Goal: Task Accomplishment & Management: Manage account settings

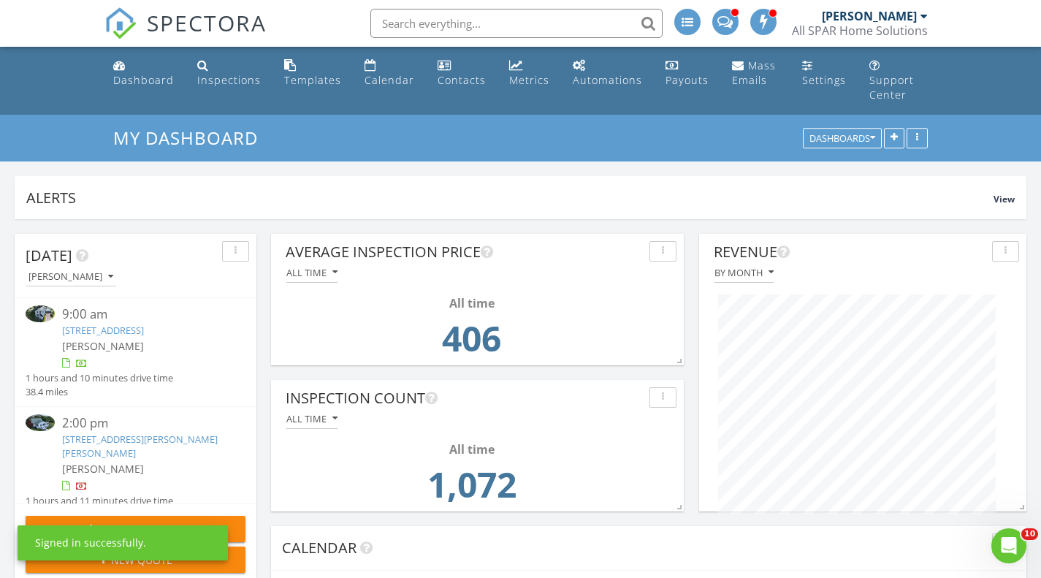
scroll to position [314, 499]
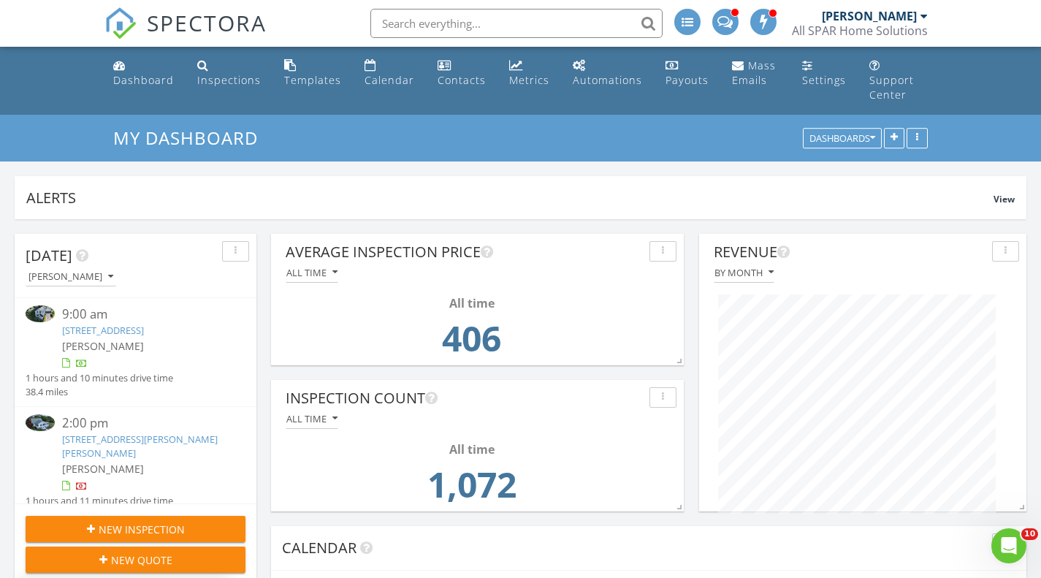
click at [90, 432] on link "8095 Tucker Hill Rd , Houghton, NY 14744" at bounding box center [140, 445] width 156 height 27
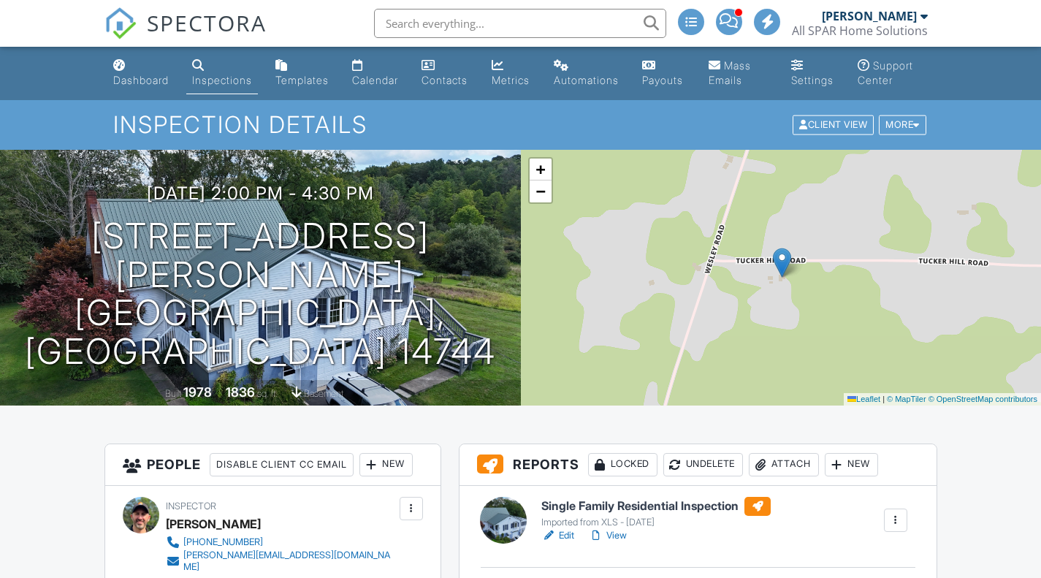
scroll to position [365, 0]
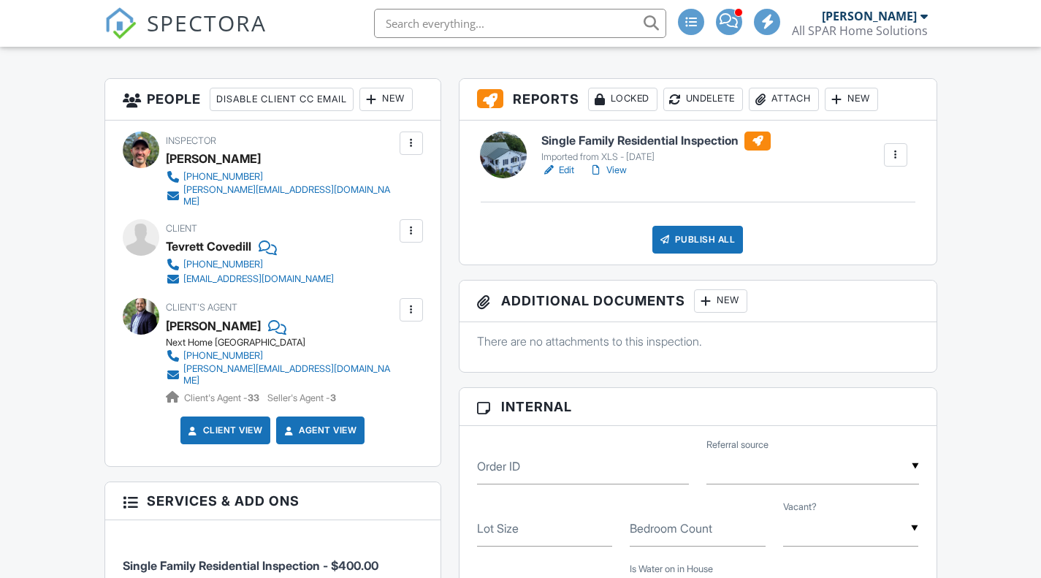
click at [564, 167] on link "Edit" at bounding box center [557, 170] width 33 height 15
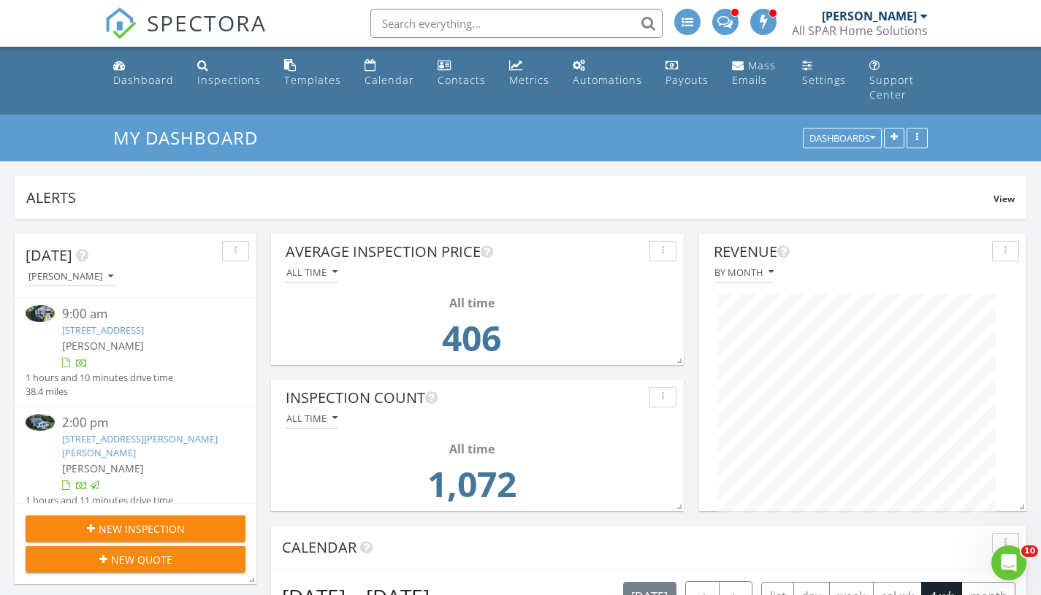
click at [517, 73] on div "Metrics" at bounding box center [529, 80] width 40 height 14
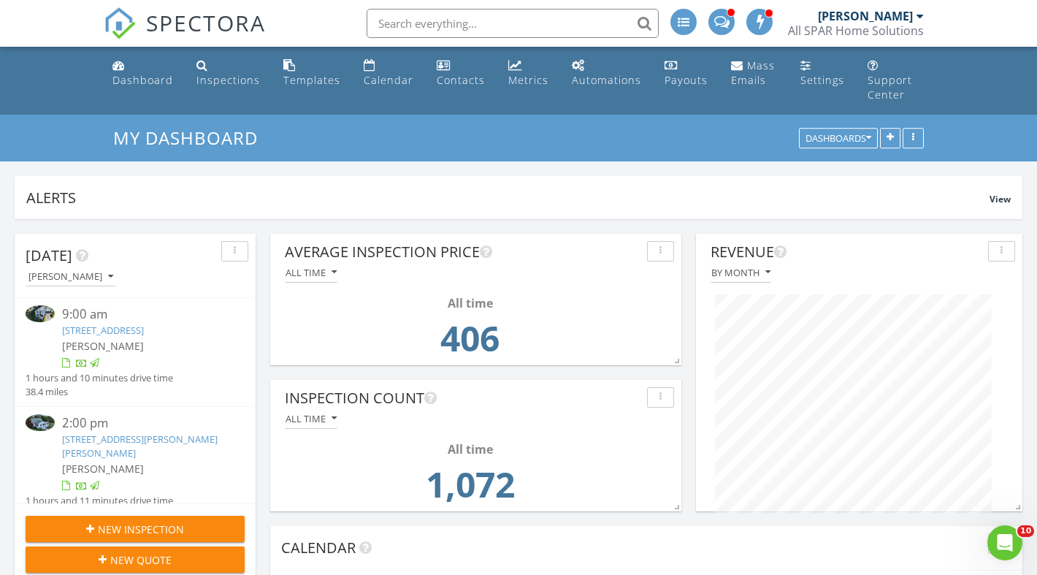
click at [520, 84] on div "Metrics" at bounding box center [528, 80] width 40 height 14
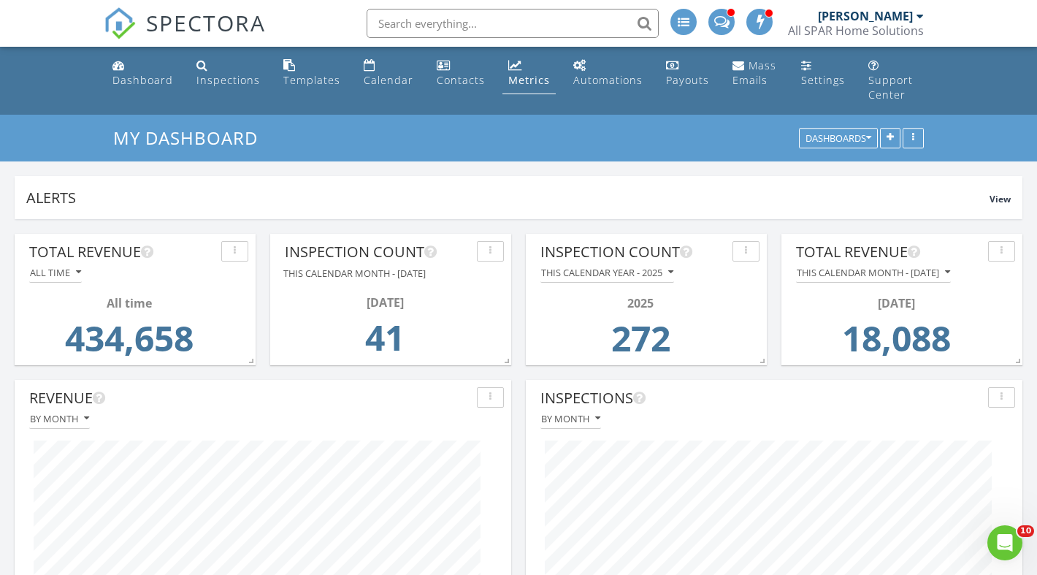
click at [465, 80] on div "Contacts" at bounding box center [461, 80] width 48 height 14
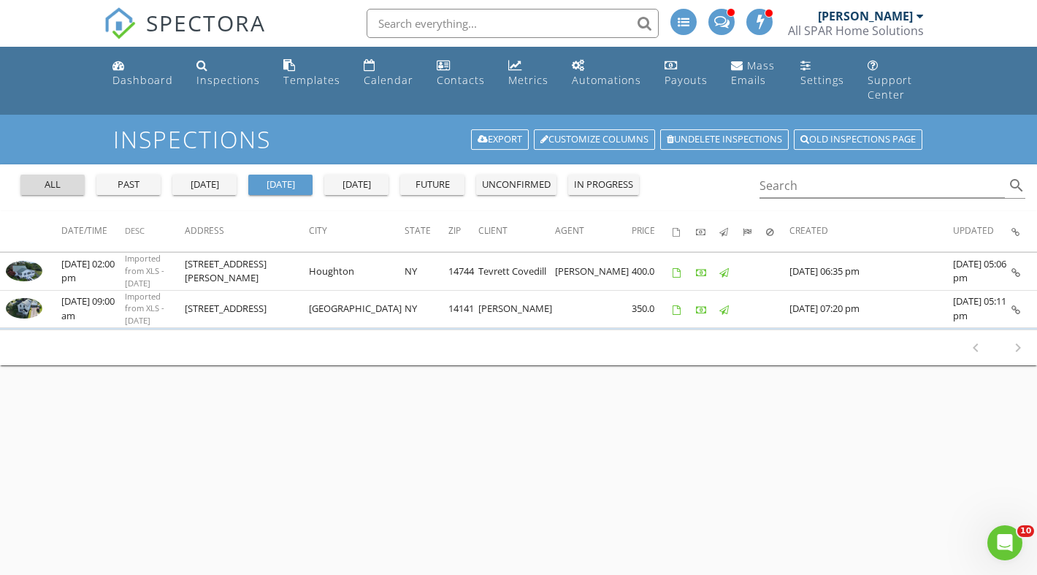
click at [50, 178] on div "all" at bounding box center [52, 185] width 53 height 15
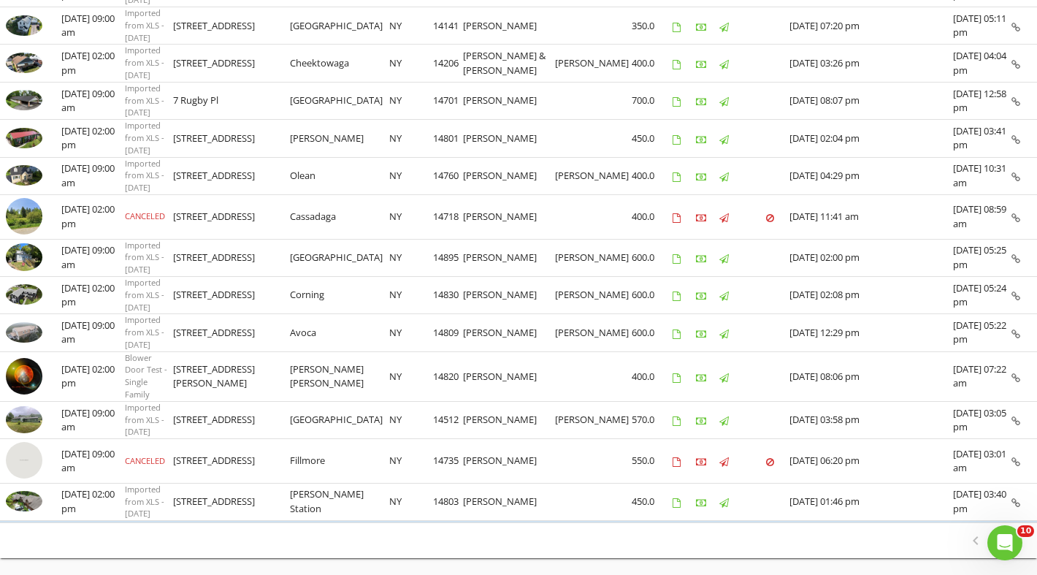
scroll to position [773, 0]
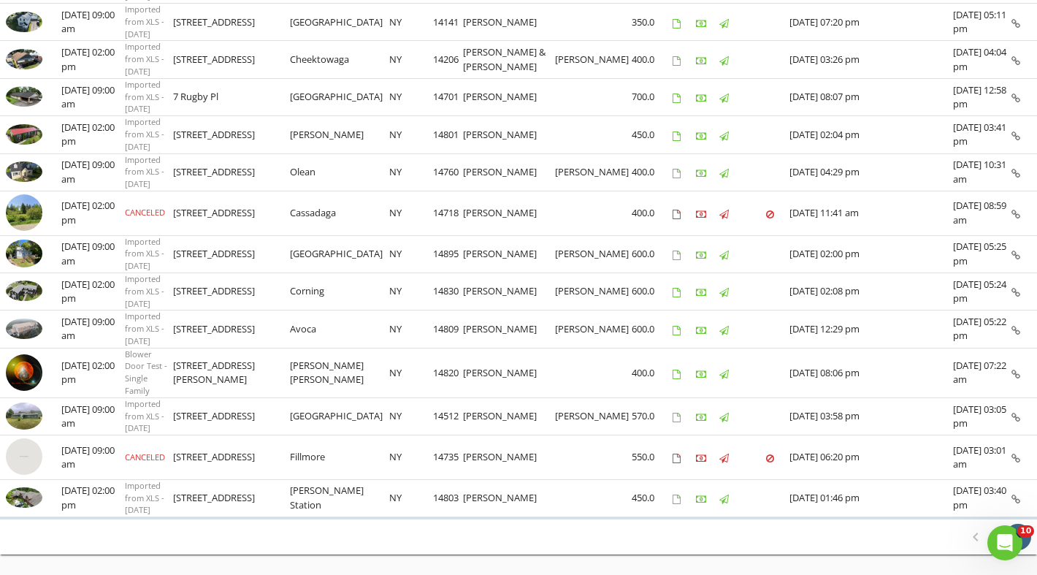
click at [1023, 528] on icon "chevron_right" at bounding box center [1018, 537] width 18 height 18
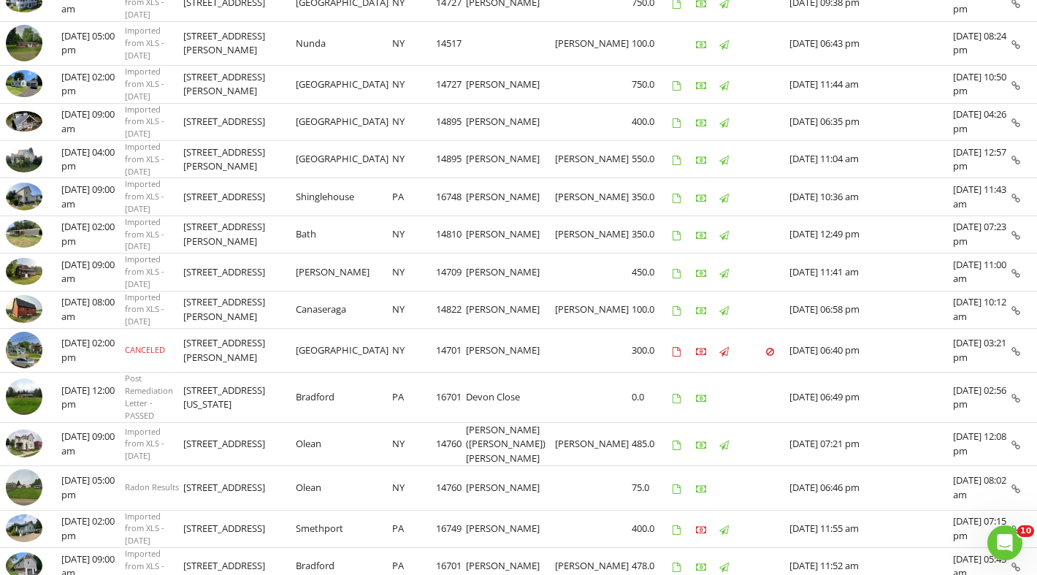
scroll to position [657, 0]
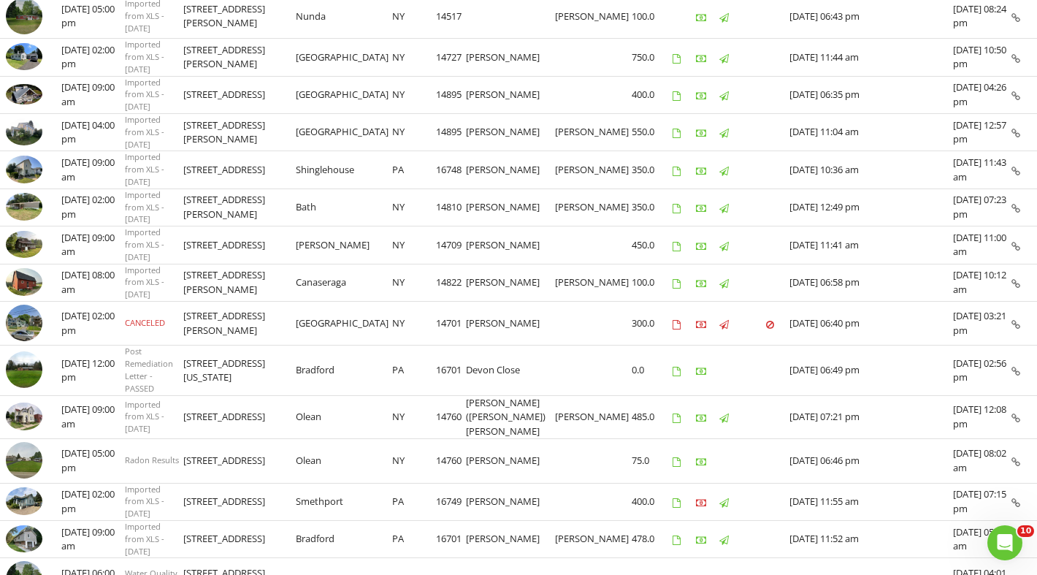
click at [19, 525] on img at bounding box center [24, 539] width 37 height 28
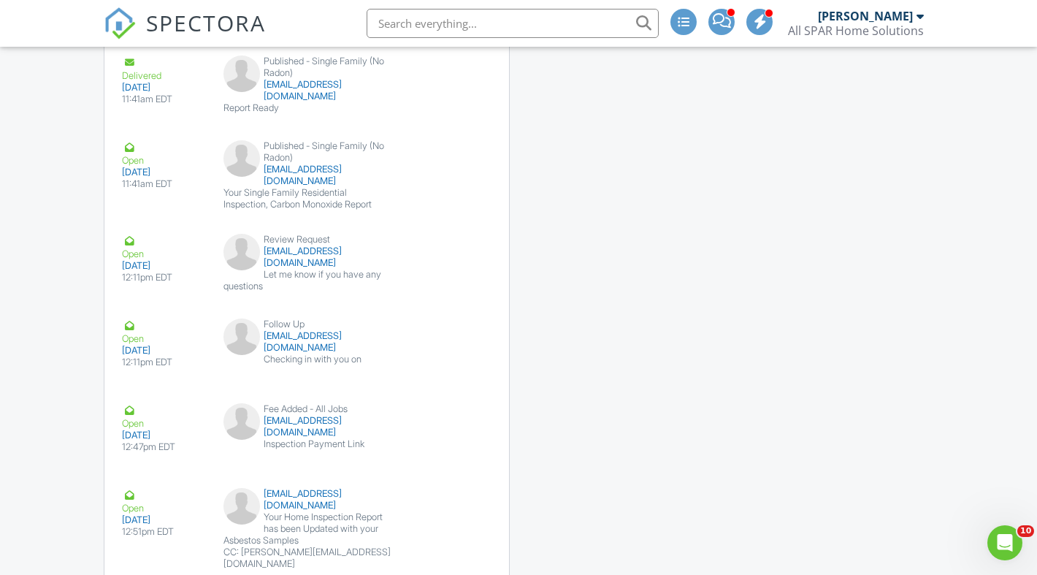
scroll to position [3402, 0]
